Goal: Information Seeking & Learning: Learn about a topic

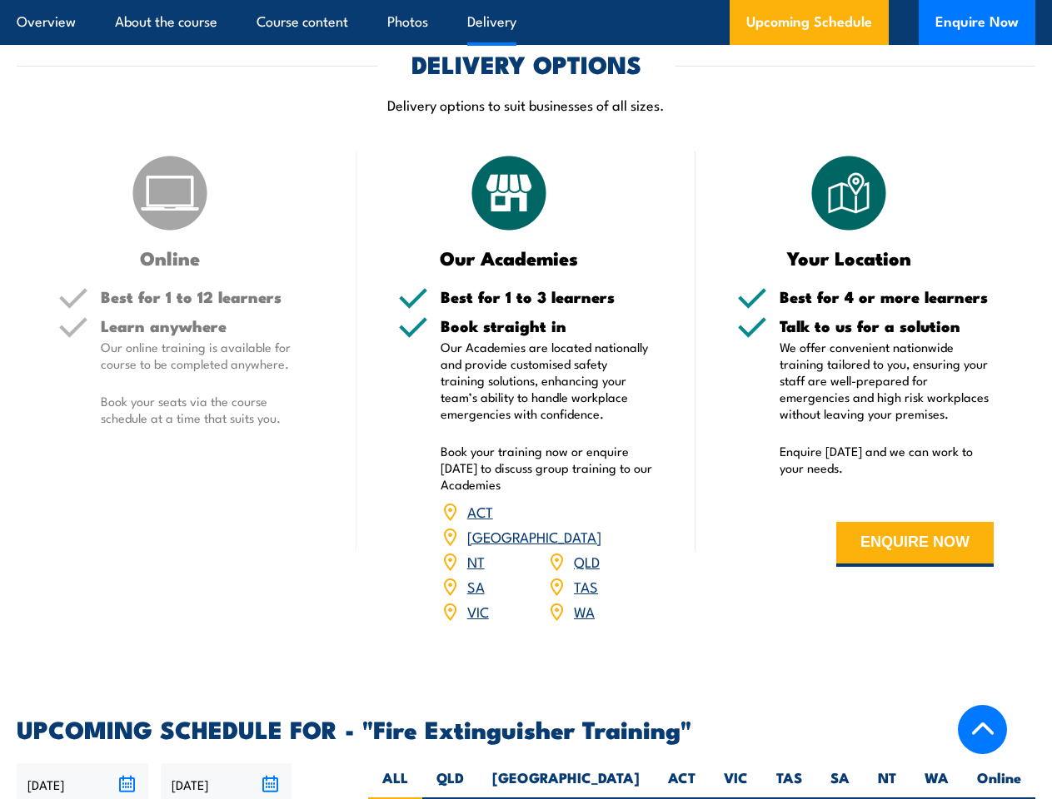
click at [525, 0] on article "Overview About the course Course content Photos Delivery Upcoming Schedule Enqu…" at bounding box center [526, 22] width 1018 height 45
click at [82, 779] on input "[DATE]" at bounding box center [83, 785] width 132 height 42
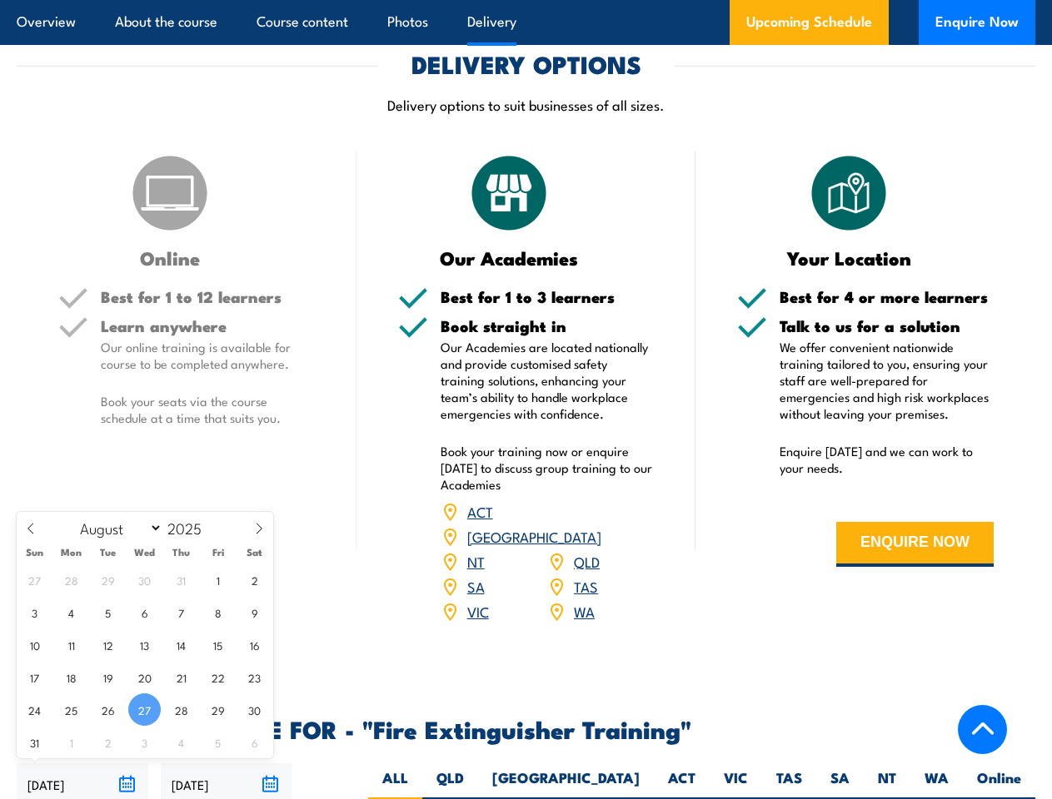
click at [226, 779] on input "[DATE]" at bounding box center [227, 785] width 132 height 42
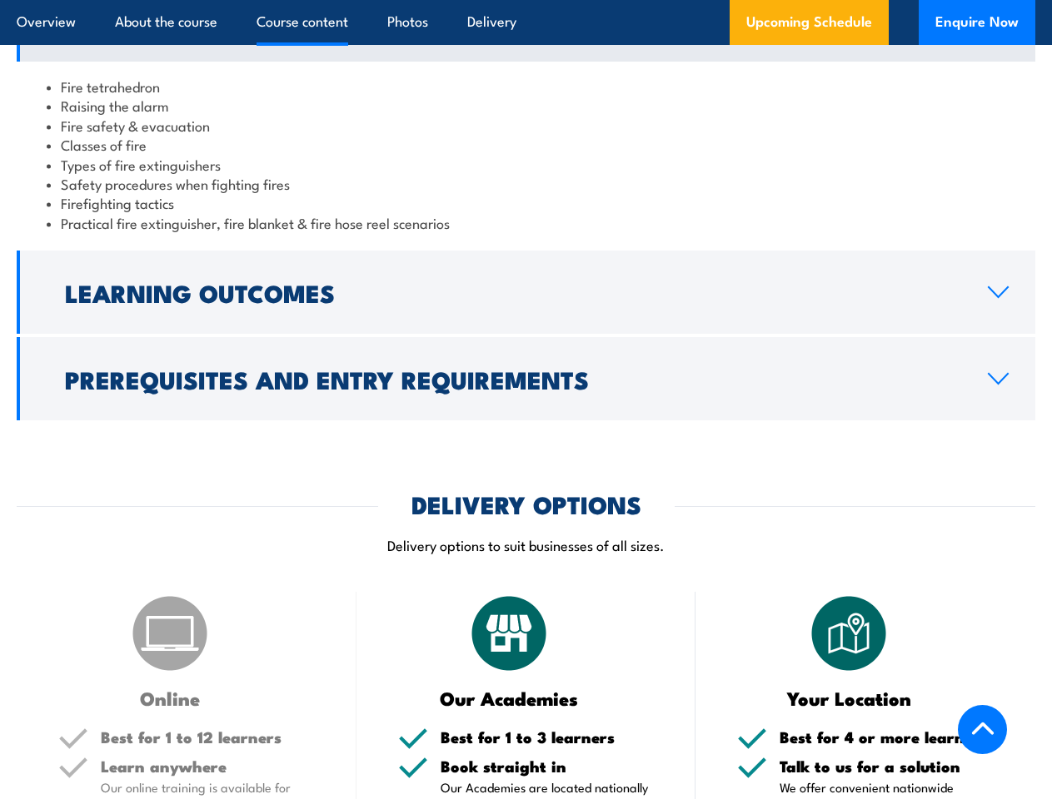
click at [525, 0] on article "Overview About the course Course content Photos Delivery Upcoming Schedule Enqu…" at bounding box center [526, 22] width 1018 height 45
click at [525, 303] on h2 "Learning Outcomes" at bounding box center [513, 292] width 896 height 22
